Goal: Check status: Check status

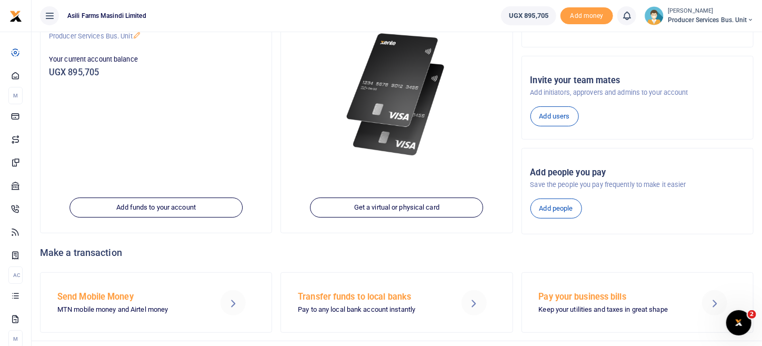
scroll to position [148, 0]
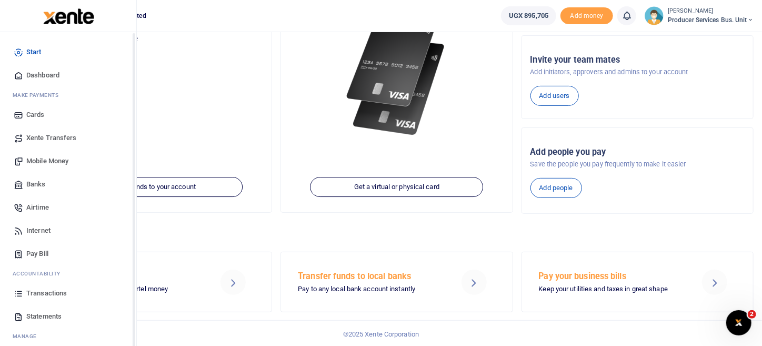
click at [40, 290] on span "Transactions" at bounding box center [46, 293] width 41 height 11
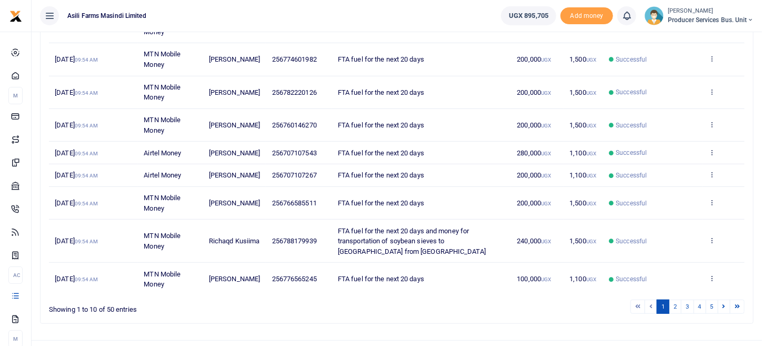
scroll to position [248, 0]
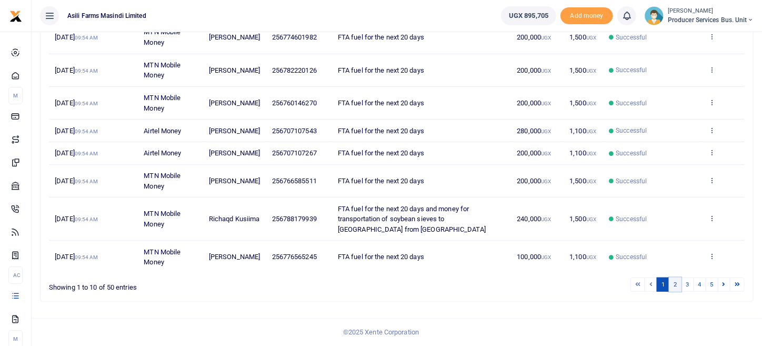
click at [676, 287] on link "2" at bounding box center [675, 284] width 13 height 14
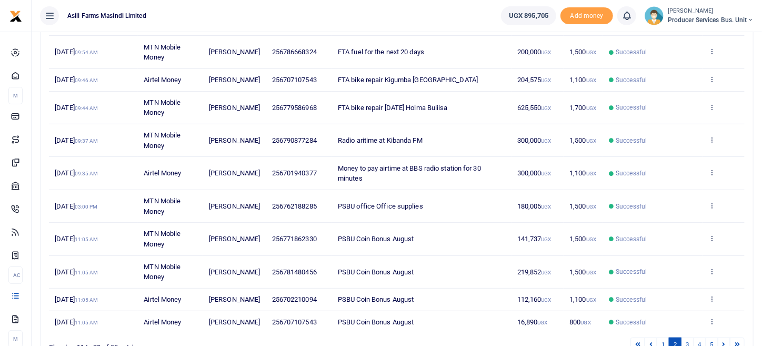
scroll to position [186, 0]
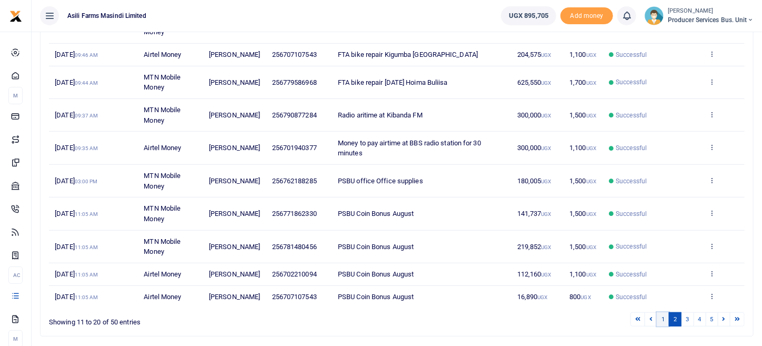
click at [662, 326] on link "1" at bounding box center [662, 319] width 13 height 14
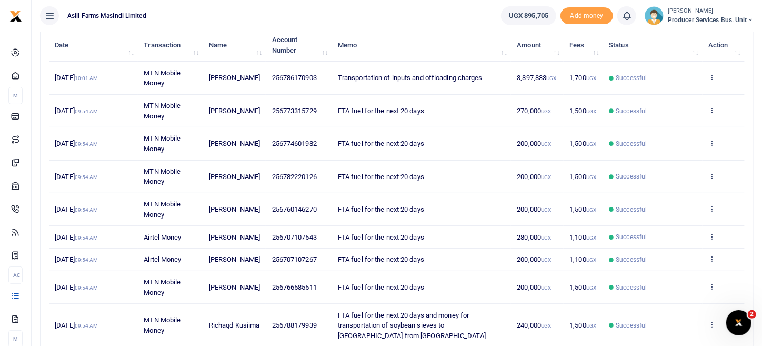
scroll to position [158, 0]
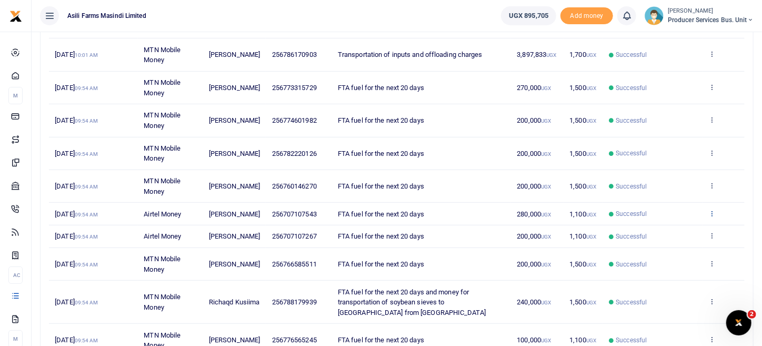
click at [713, 215] on icon at bounding box center [711, 212] width 7 height 7
click at [672, 227] on link "View details" at bounding box center [673, 234] width 83 height 15
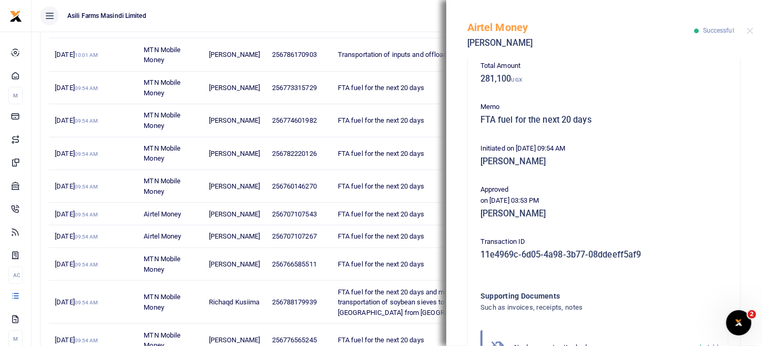
scroll to position [213, 0]
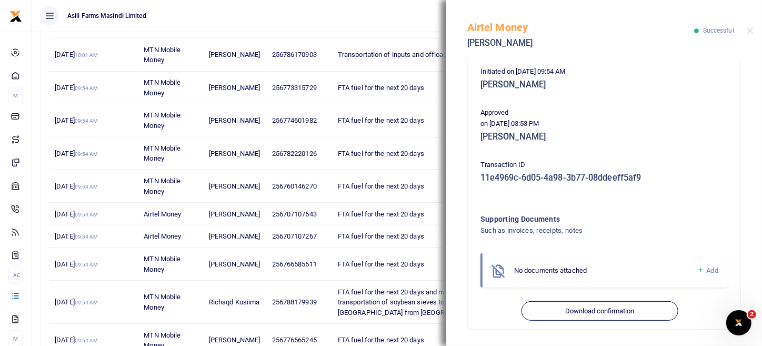
click at [500, 269] on icon at bounding box center [498, 270] width 16 height 16
click at [706, 269] on span "Add" at bounding box center [712, 270] width 12 height 8
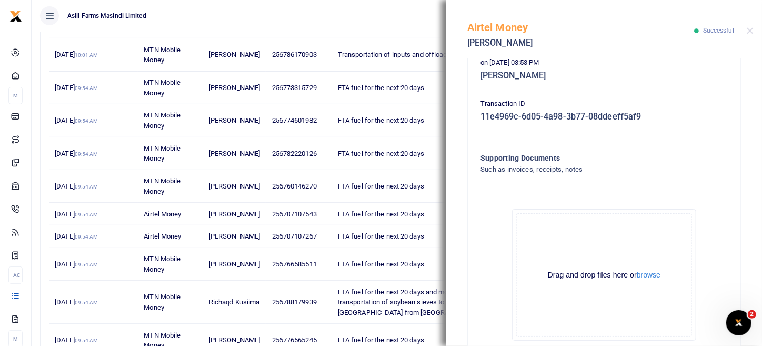
scroll to position [331, 0]
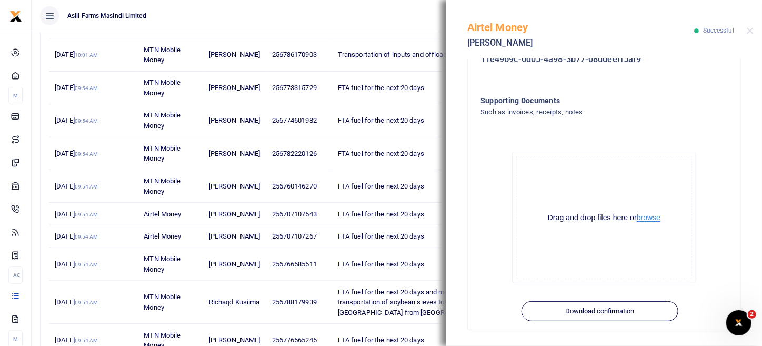
click at [636, 217] on button "browse" at bounding box center [648, 218] width 24 height 8
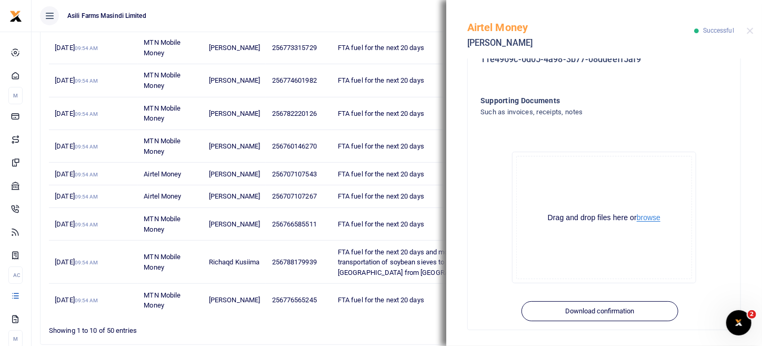
scroll to position [248, 0]
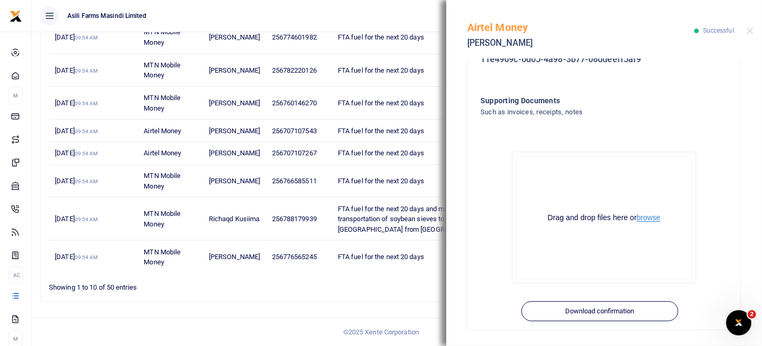
click at [646, 215] on button "browse" at bounding box center [648, 218] width 24 height 8
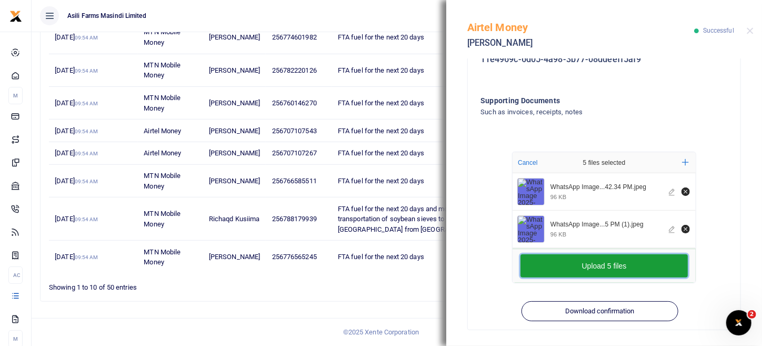
click at [617, 271] on button "Upload 5 files" at bounding box center [603, 265] width 167 height 23
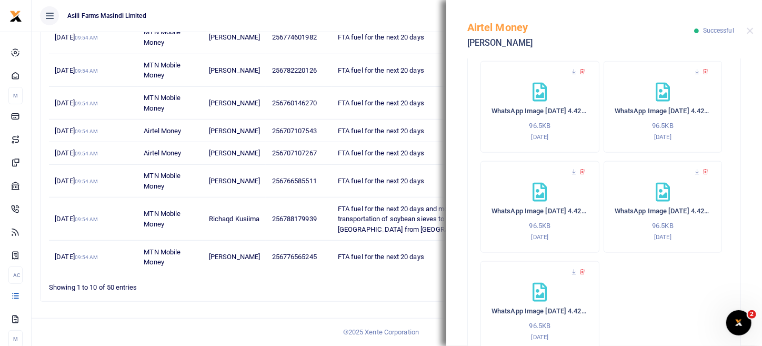
scroll to position [421, 0]
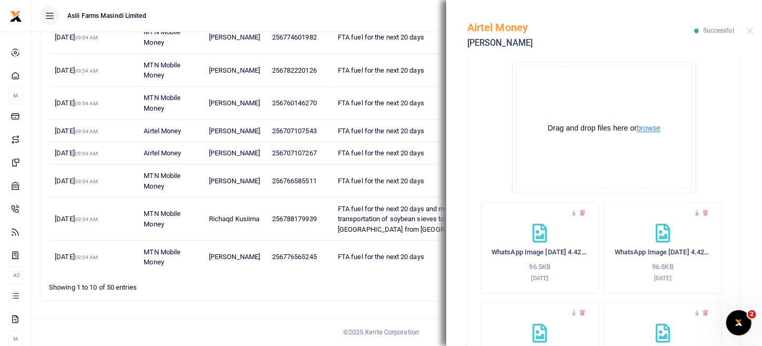
click at [641, 130] on button "browse" at bounding box center [648, 128] width 24 height 8
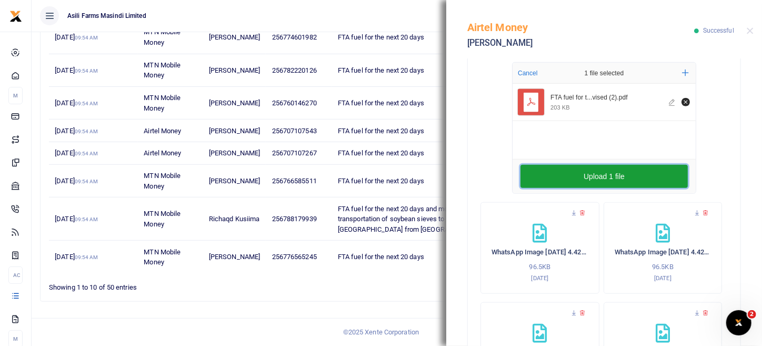
click at [599, 180] on button "Upload 1 file" at bounding box center [603, 176] width 167 height 23
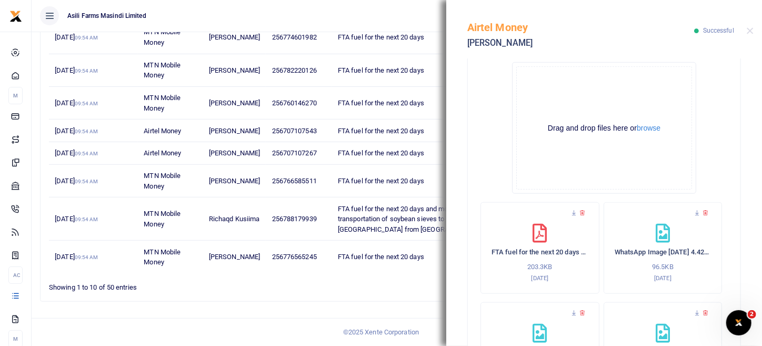
click at [754, 32] on div "Airtel Money Nelson Cwinykano Successful" at bounding box center [604, 29] width 316 height 58
click at [749, 29] on button "Close" at bounding box center [749, 30] width 7 height 7
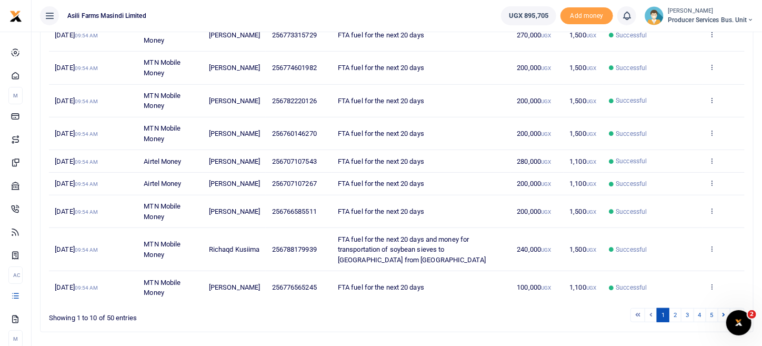
scroll to position [196, 0]
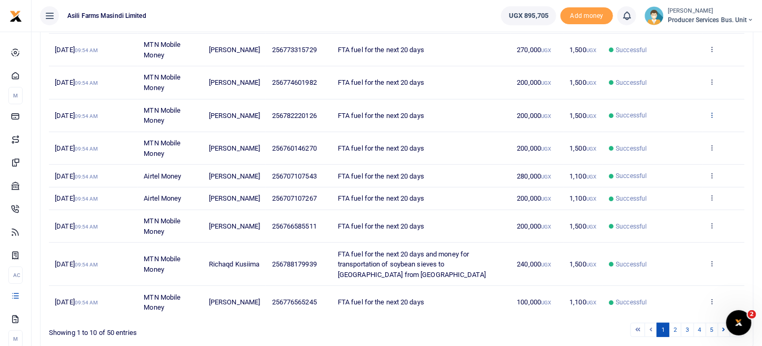
click at [712, 114] on icon at bounding box center [711, 114] width 7 height 7
click at [661, 135] on link "View details" at bounding box center [673, 131] width 83 height 15
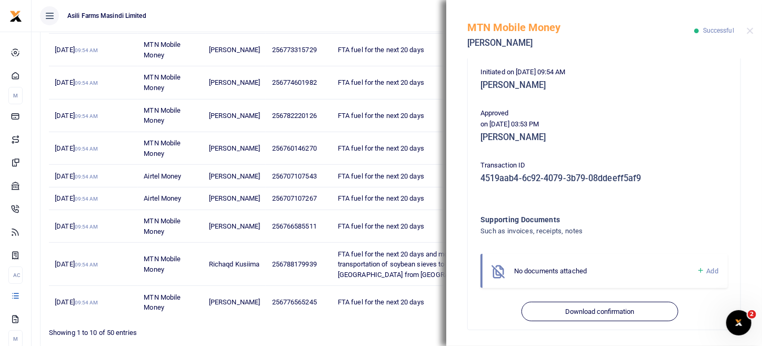
scroll to position [213, 0]
click at [696, 266] on icon at bounding box center [700, 269] width 8 height 9
click at [706, 269] on span "Add" at bounding box center [712, 270] width 12 height 8
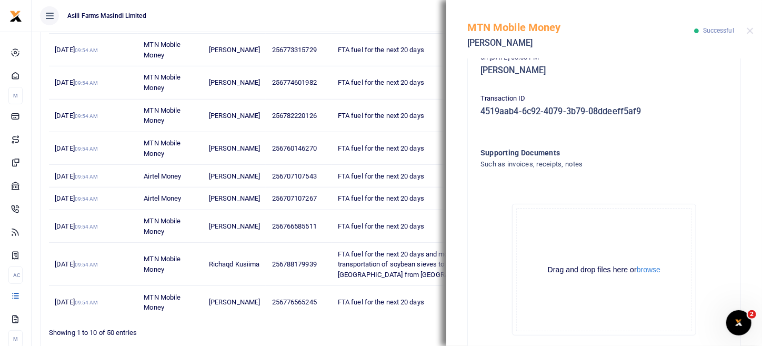
scroll to position [331, 0]
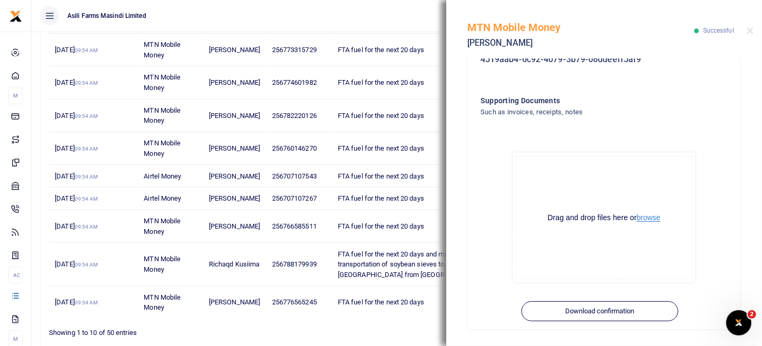
click at [650, 216] on button "browse" at bounding box center [648, 218] width 24 height 8
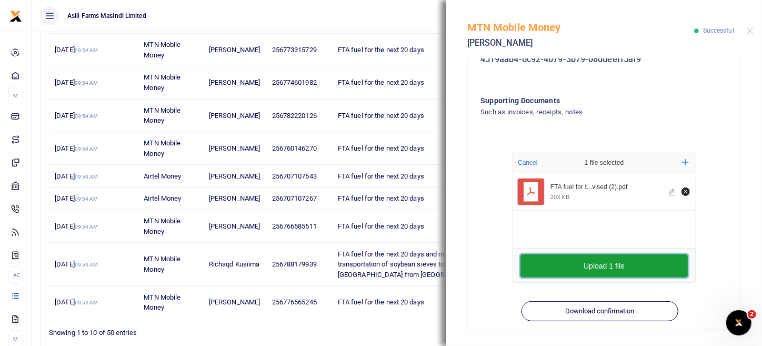
click at [638, 264] on button "Upload 1 file" at bounding box center [603, 265] width 167 height 23
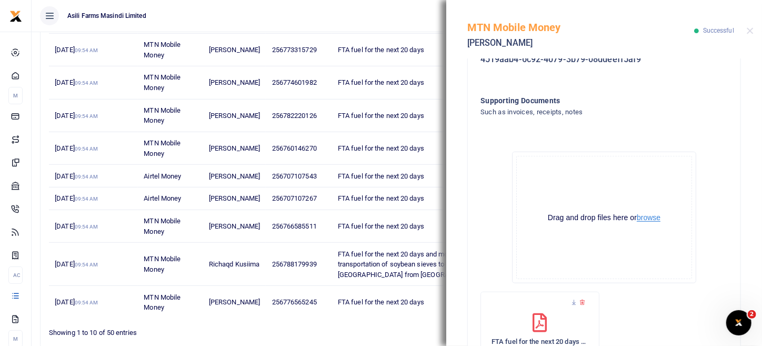
click at [646, 215] on button "browse" at bounding box center [648, 218] width 24 height 8
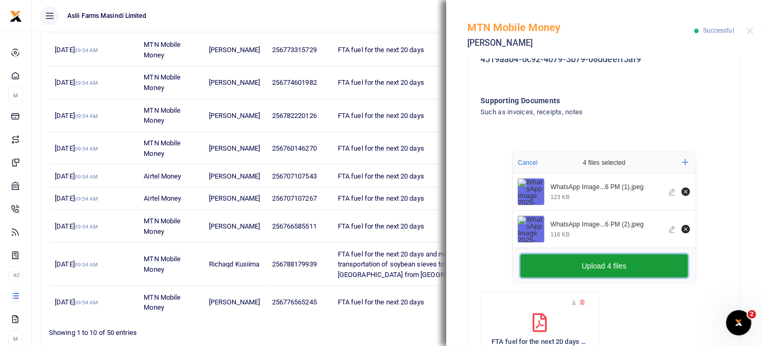
click at [617, 261] on button "Upload 4 files" at bounding box center [603, 265] width 167 height 23
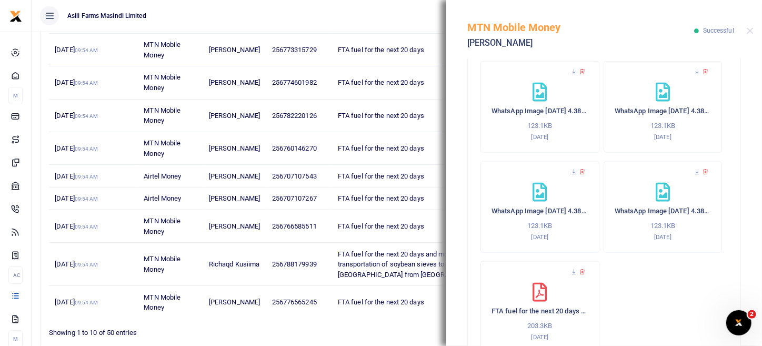
scroll to position [421, 0]
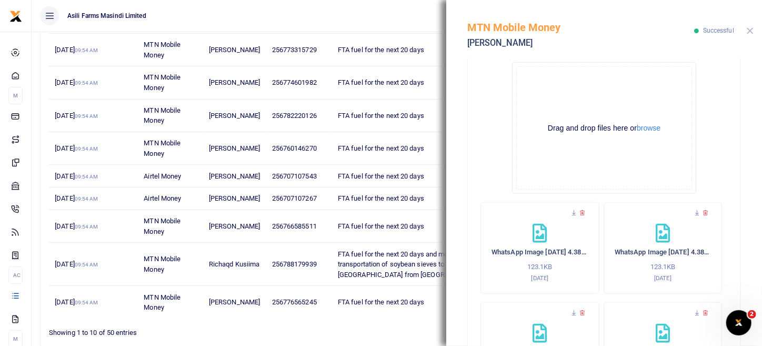
click at [752, 31] on button "Close" at bounding box center [749, 30] width 7 height 7
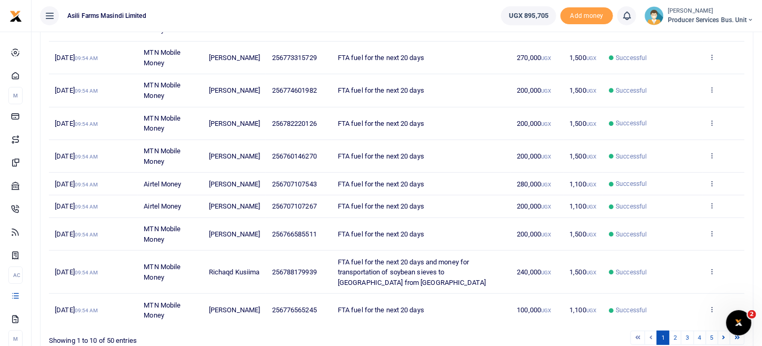
scroll to position [210, 0]
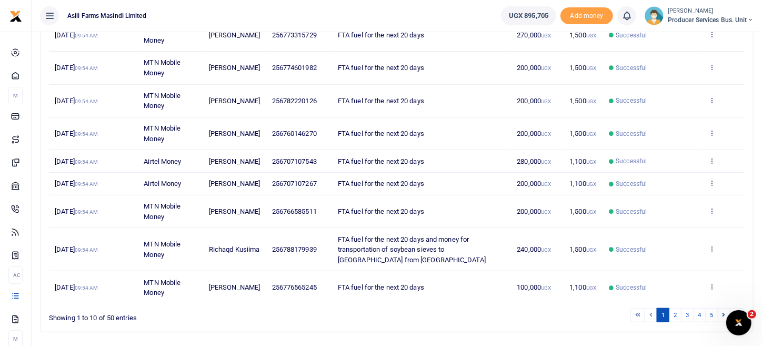
click at [715, 216] on td "View details Send again" at bounding box center [723, 211] width 42 height 33
click at [715, 220] on td "View details Send again" at bounding box center [723, 211] width 42 height 33
click at [713, 214] on icon at bounding box center [711, 210] width 7 height 7
click at [671, 240] on link "View details" at bounding box center [673, 237] width 83 height 15
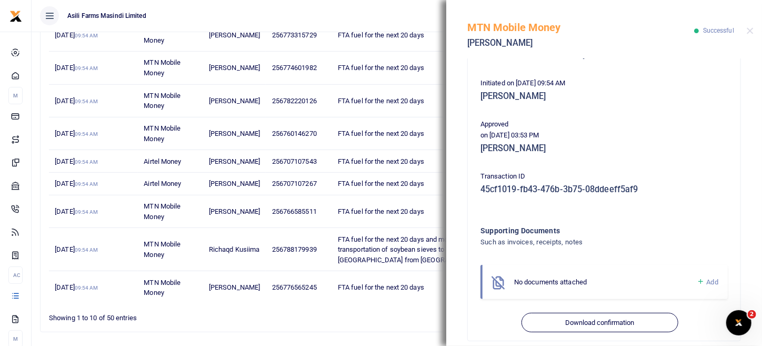
scroll to position [213, 0]
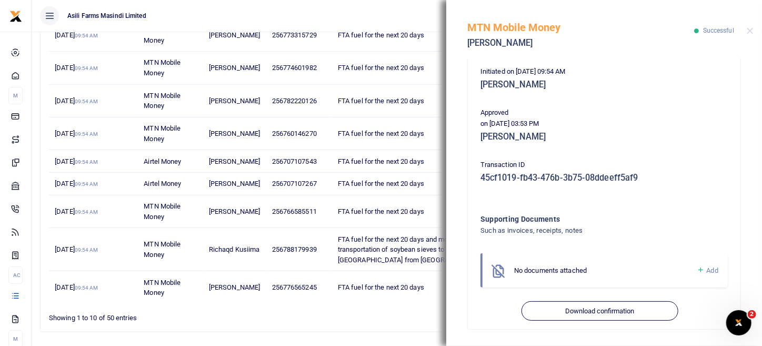
click at [706, 267] on span "Add" at bounding box center [712, 270] width 12 height 8
click at [696, 268] on icon at bounding box center [700, 269] width 8 height 9
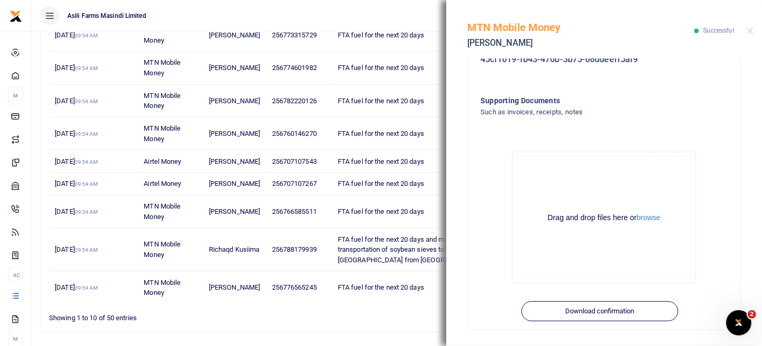
scroll to position [331, 0]
click at [640, 215] on button "browse" at bounding box center [648, 218] width 24 height 8
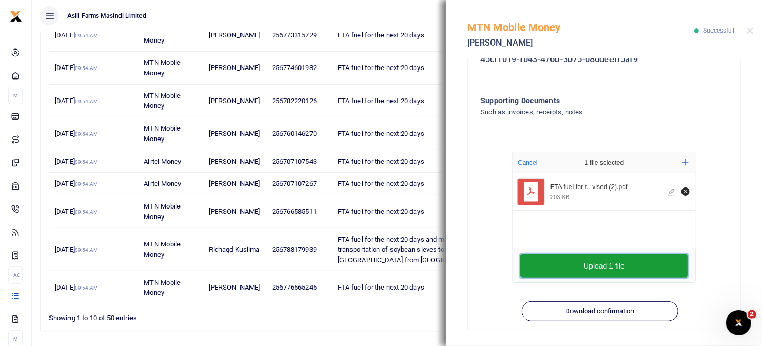
click at [614, 267] on button "Upload 1 file" at bounding box center [603, 265] width 167 height 23
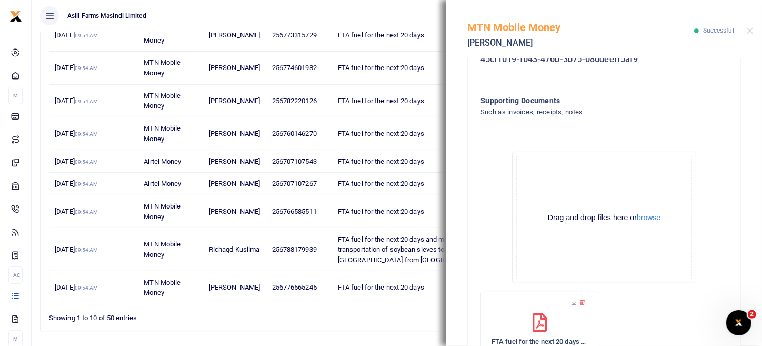
click at [645, 223] on div "Drag and drop files here or browse Powered by Uppy" at bounding box center [604, 217] width 176 height 123
click at [648, 214] on button "browse" at bounding box center [648, 218] width 24 height 8
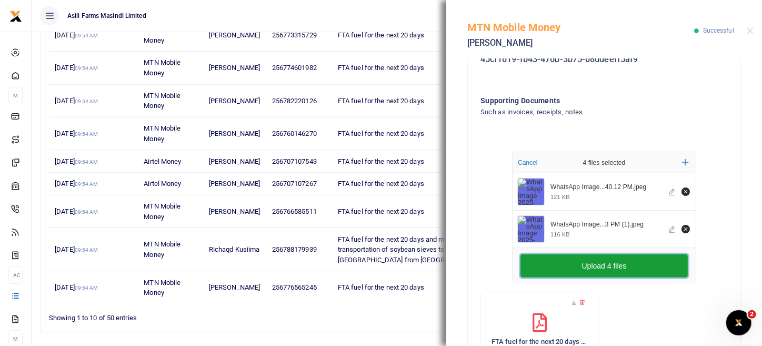
click at [599, 269] on button "Upload 4 files" at bounding box center [603, 265] width 167 height 23
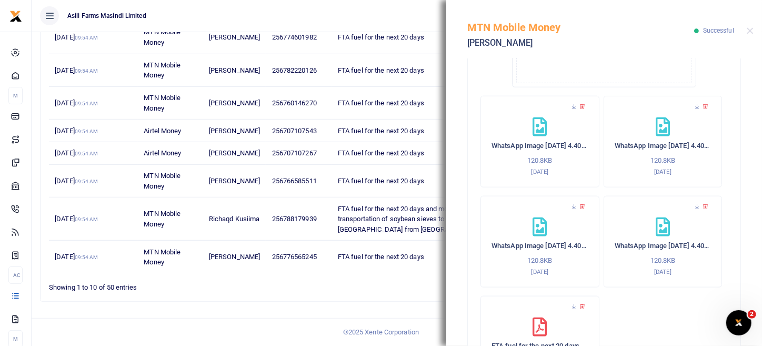
scroll to position [526, 0]
click at [748, 25] on div "MTN Mobile Money Ayebazibwe Gilbert Successful" at bounding box center [604, 29] width 316 height 58
click at [752, 32] on button "Close" at bounding box center [749, 30] width 7 height 7
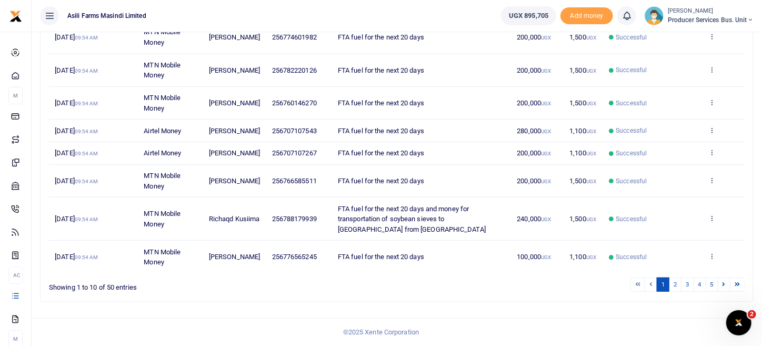
click at [717, 184] on td "View details Send again" at bounding box center [723, 181] width 42 height 33
click at [714, 184] on icon at bounding box center [711, 179] width 7 height 7
click at [689, 200] on link "View details" at bounding box center [673, 206] width 83 height 15
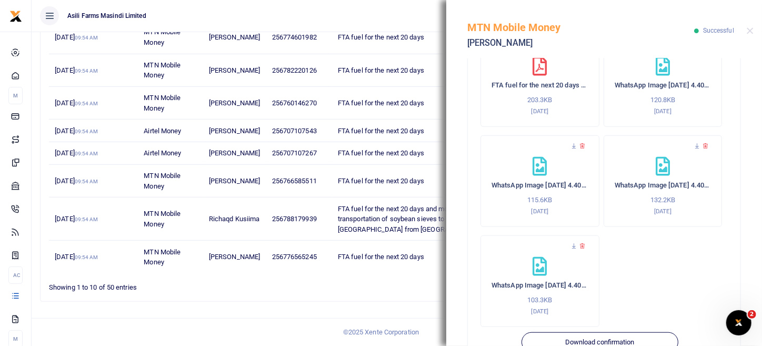
scroll to position [458, 0]
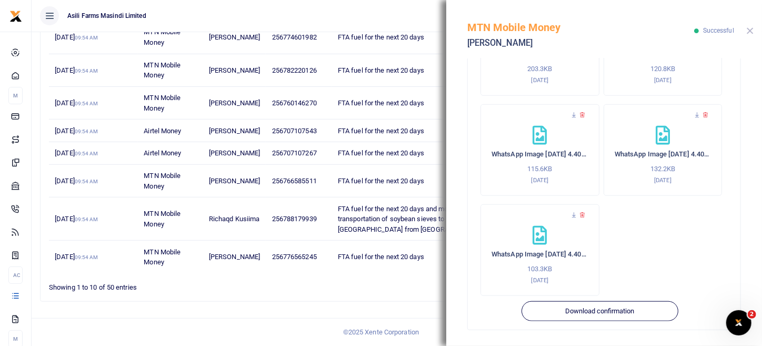
click at [751, 31] on button "Close" at bounding box center [749, 30] width 7 height 7
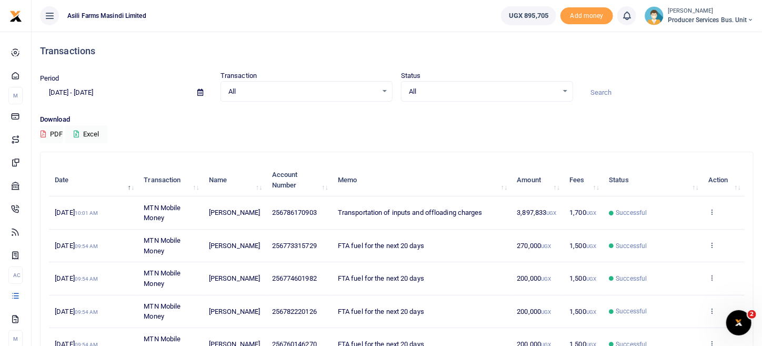
scroll to position [0, 0]
click at [714, 208] on icon at bounding box center [711, 211] width 7 height 7
click at [662, 228] on link "View details" at bounding box center [673, 229] width 83 height 15
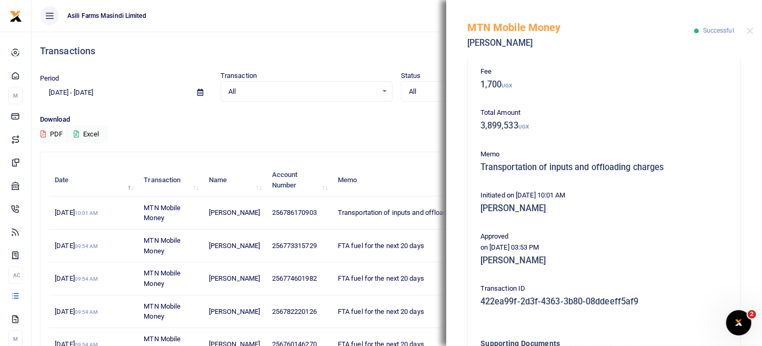
scroll to position [299, 0]
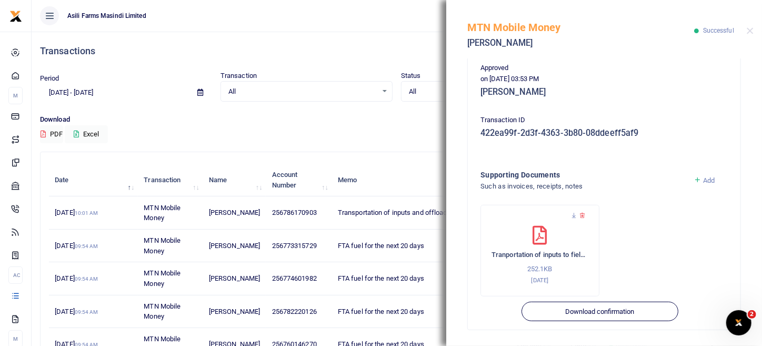
click at [755, 25] on div "MTN Mobile Money Arafat Rukyarekere Successful" at bounding box center [604, 29] width 316 height 58
click at [745, 35] on div "MTN Mobile Money Arafat Rukyarekere Successful" at bounding box center [604, 29] width 316 height 58
click at [746, 35] on div "MTN Mobile Money Arafat Rukyarekere Successful" at bounding box center [604, 29] width 316 height 58
click at [751, 30] on button "Close" at bounding box center [749, 30] width 7 height 7
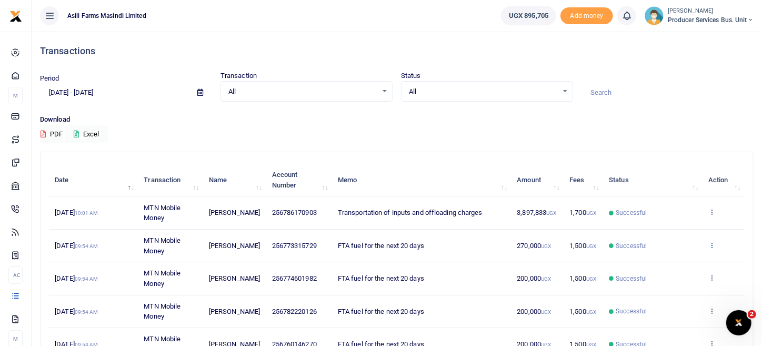
click at [712, 241] on icon at bounding box center [711, 244] width 7 height 7
click at [682, 251] on div "View details Send again" at bounding box center [673, 273] width 84 height 47
click at [709, 245] on icon at bounding box center [711, 244] width 7 height 7
click at [682, 259] on link "View details" at bounding box center [673, 262] width 83 height 15
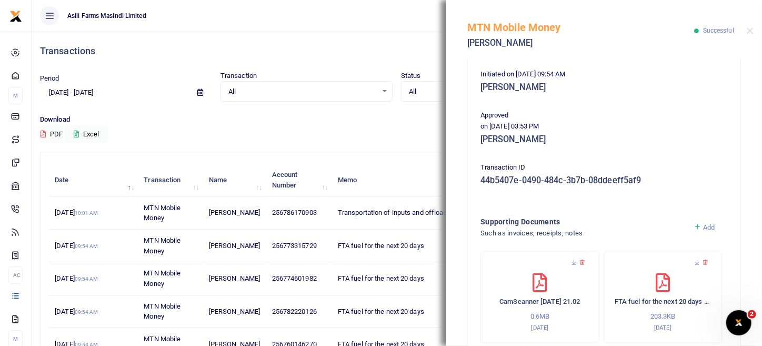
scroll to position [258, 0]
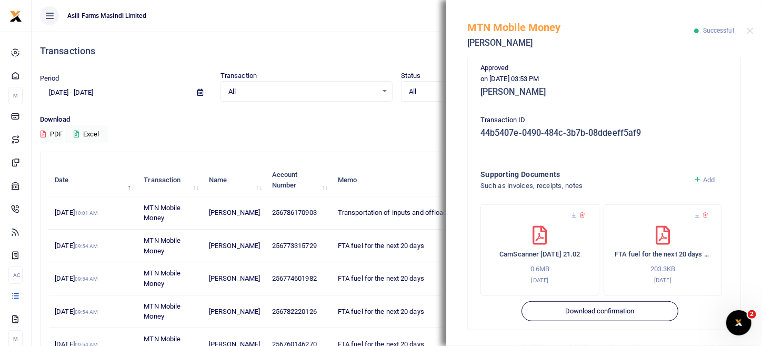
click at [749, 37] on div "MTN Mobile Money Joseph Muteyanjura Successful" at bounding box center [604, 29] width 316 height 58
click at [749, 33] on button "Close" at bounding box center [749, 30] width 7 height 7
